Goal: Book appointment/travel/reservation

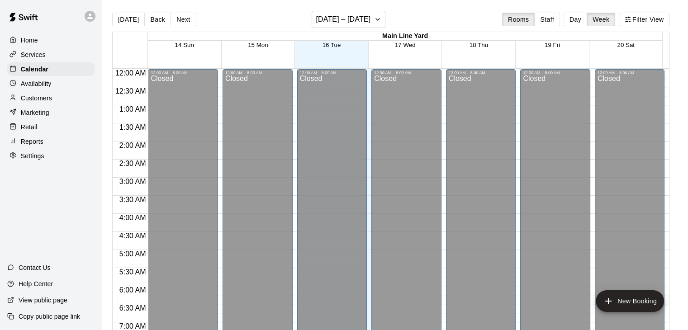
scroll to position [489, 0]
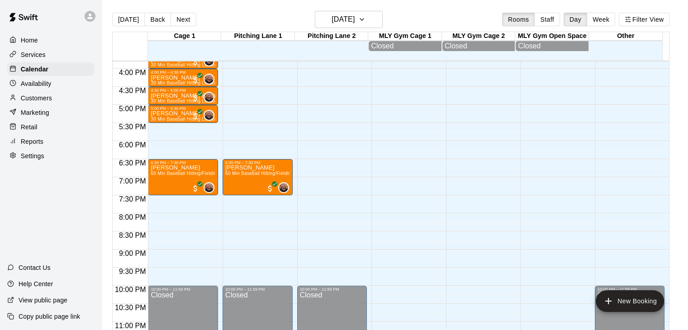
scroll to position [591, 0]
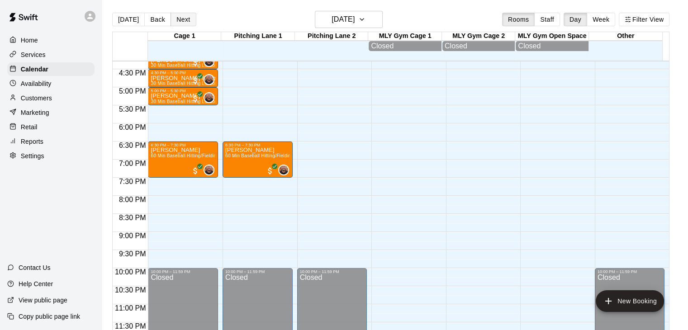
click at [184, 20] on button "Next" at bounding box center [183, 20] width 25 height 14
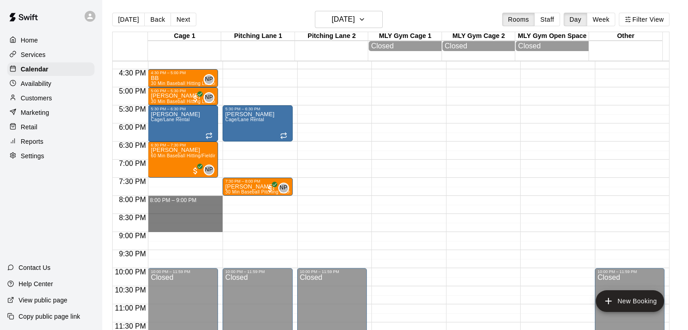
drag, startPoint x: 190, startPoint y: 200, endPoint x: 254, endPoint y: 224, distance: 69.3
click at [254, 224] on div "12:00 AM 12:30 AM 1:00 AM 1:30 AM 2:00 AM 2:30 AM 3:00 AM 3:30 AM 4:00 AM 4:30 …" at bounding box center [391, 201] width 557 height 280
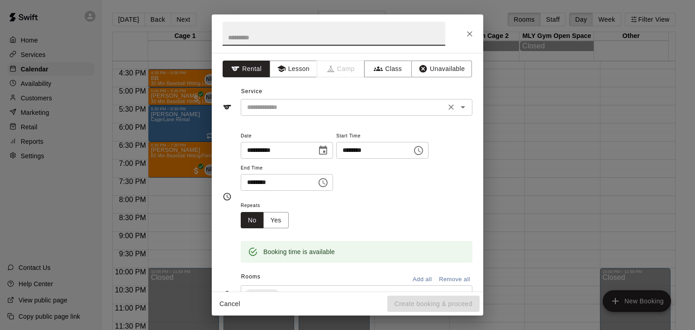
click at [386, 111] on input "text" at bounding box center [343, 107] width 200 height 11
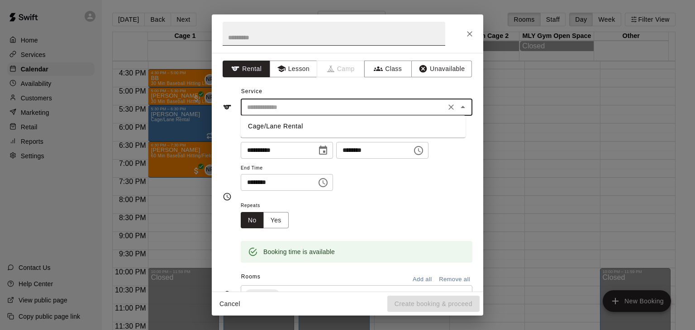
click at [336, 39] on input "text" at bounding box center [334, 34] width 223 height 24
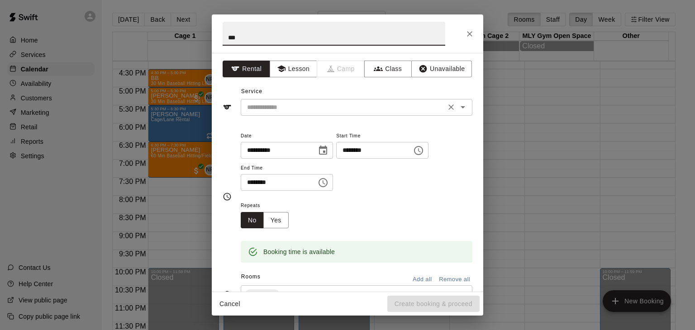
type input "***"
click at [359, 103] on input "text" at bounding box center [343, 107] width 200 height 11
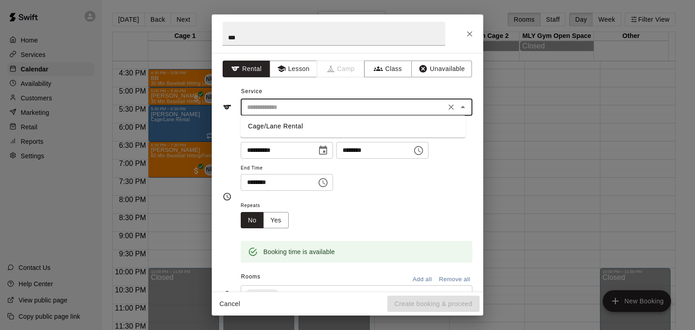
click at [353, 127] on li "Cage/Lane Rental" at bounding box center [353, 126] width 225 height 15
type input "**********"
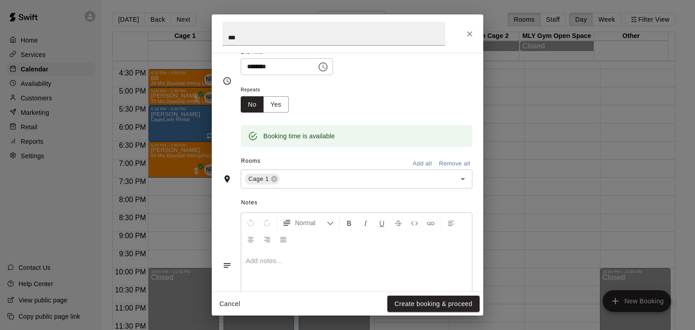
scroll to position [136, 0]
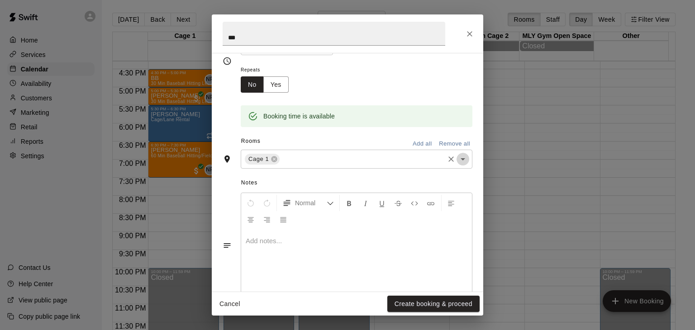
click at [461, 158] on icon "Open" at bounding box center [463, 159] width 5 height 2
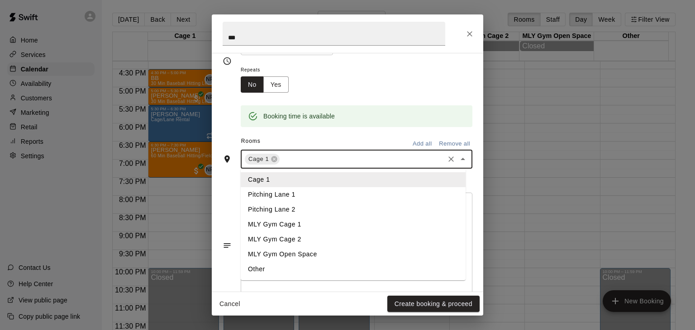
click at [303, 192] on li "Pitching Lane 1" at bounding box center [353, 194] width 225 height 15
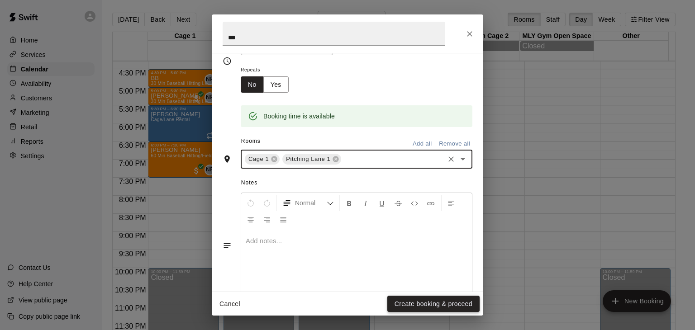
click at [429, 304] on button "Create booking & proceed" at bounding box center [433, 304] width 92 height 17
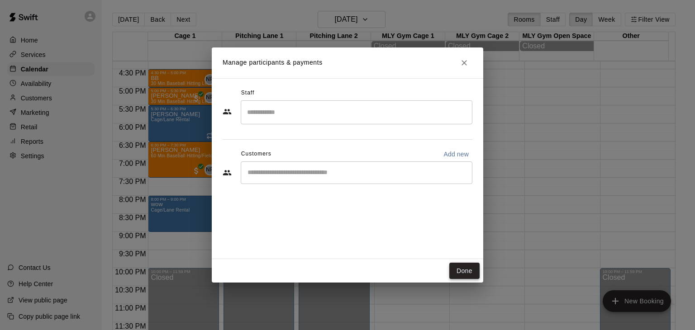
click at [462, 268] on button "Done" at bounding box center [464, 271] width 30 height 17
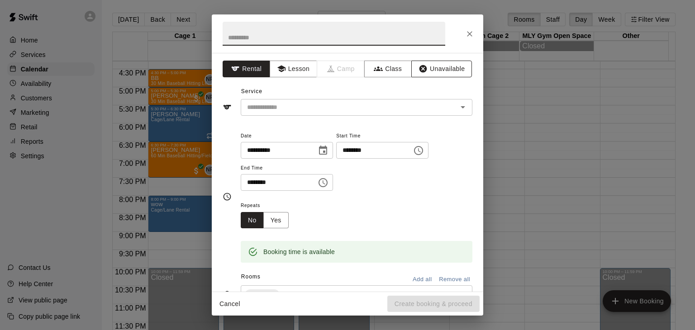
click at [426, 71] on button "Unavailable" at bounding box center [441, 69] width 61 height 17
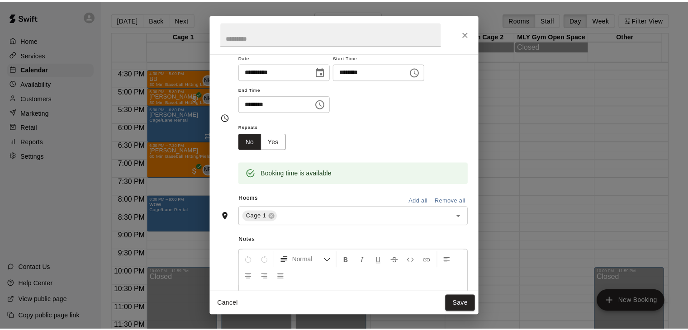
scroll to position [91, 0]
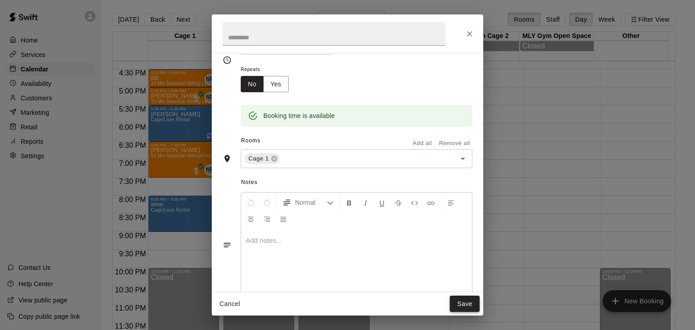
click at [462, 301] on button "Save" at bounding box center [465, 304] width 30 height 17
